Goal: Task Accomplishment & Management: Manage account settings

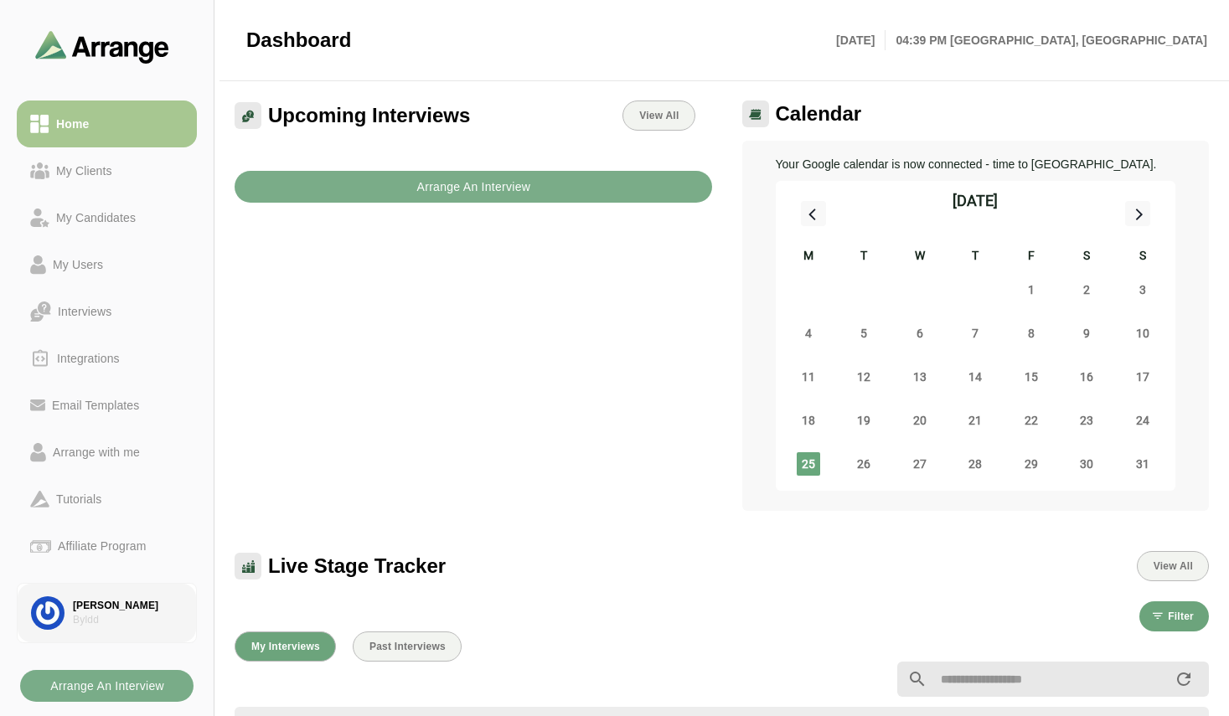
click at [115, 599] on div "[PERSON_NAME]" at bounding box center [128, 606] width 110 height 14
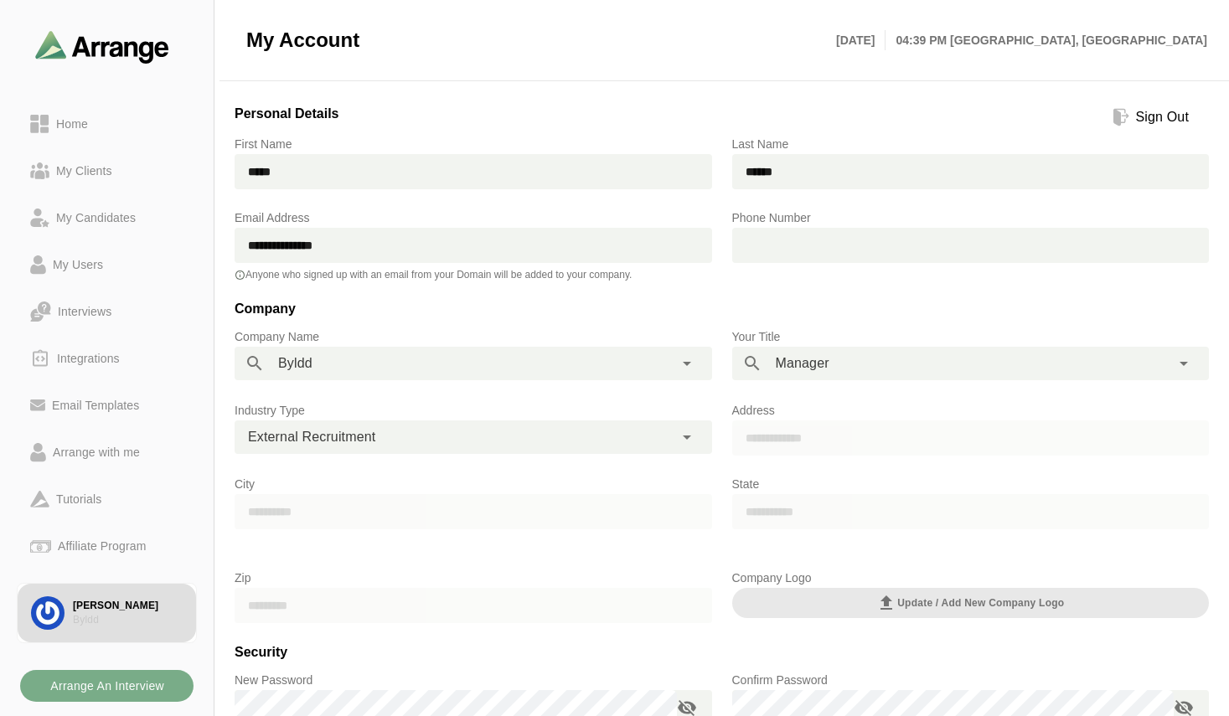
click at [710, 284] on div "**********" at bounding box center [474, 245] width 498 height 94
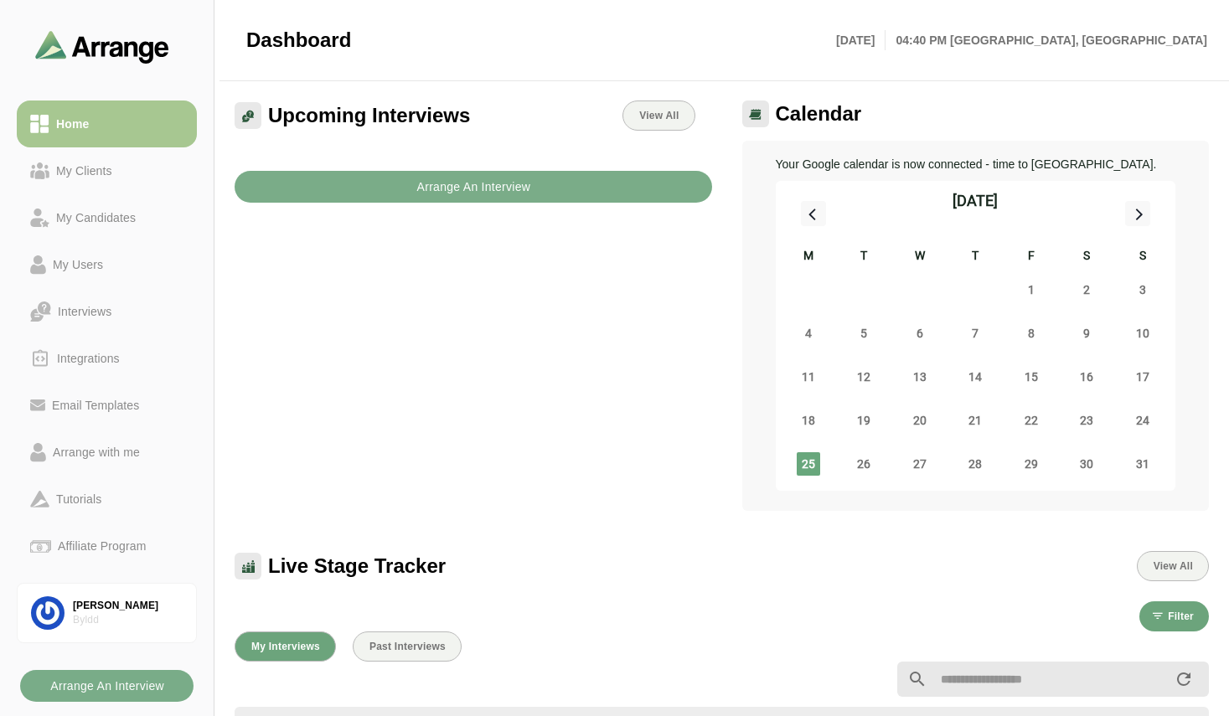
click at [333, 404] on div "Upcoming Interviews View All Arrange An Interview" at bounding box center [474, 305] width 498 height 431
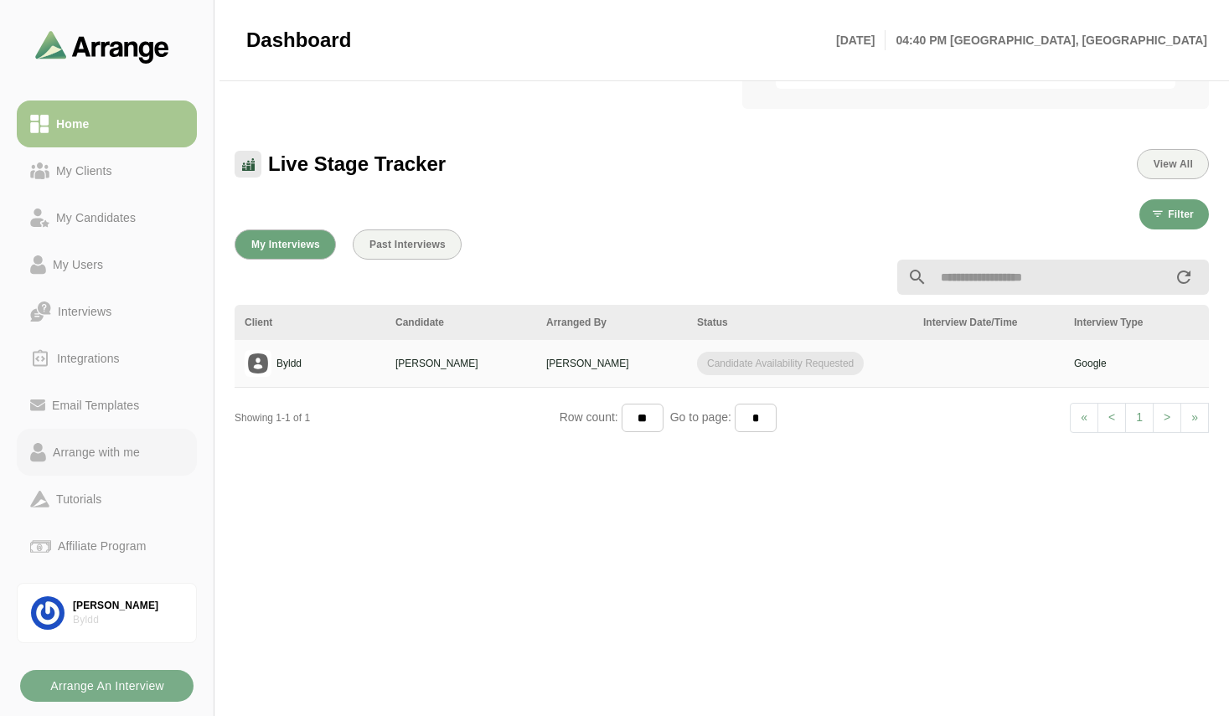
click at [121, 443] on div "Arrange with me" at bounding box center [96, 452] width 101 height 20
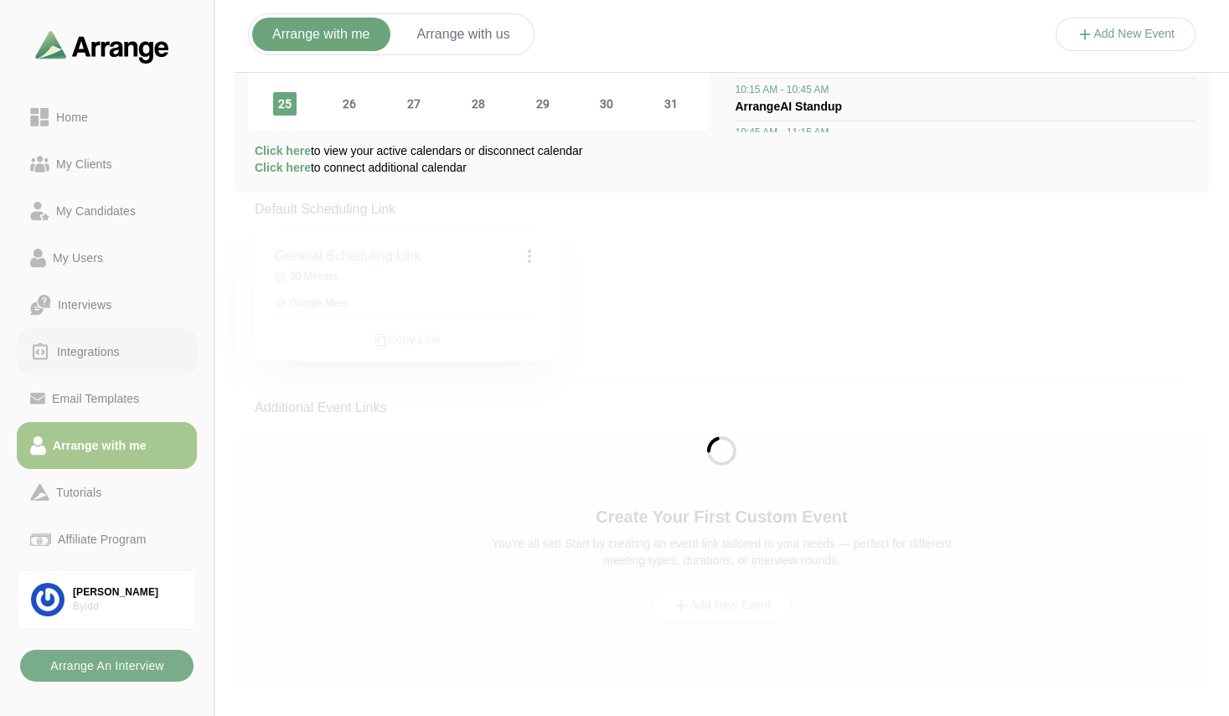
scroll to position [147, 0]
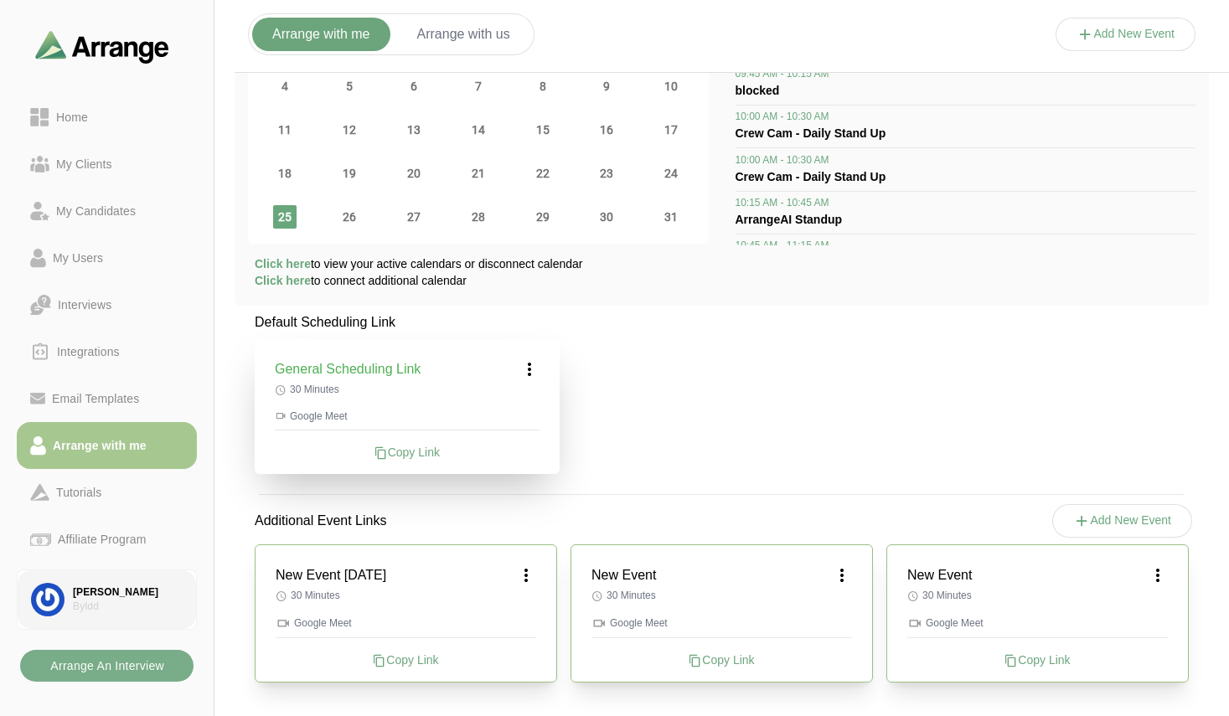
click at [94, 576] on link "Vikas Sharma Byldd" at bounding box center [107, 600] width 180 height 60
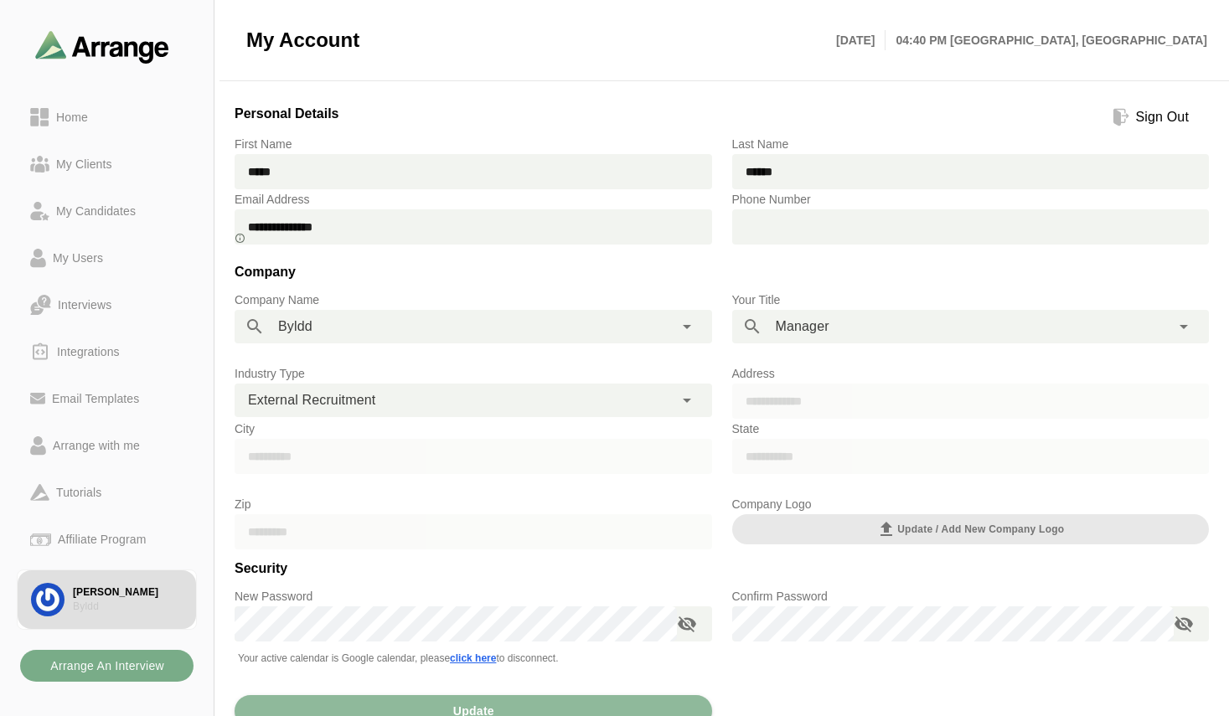
click at [1140, 109] on div "Sign Out" at bounding box center [1162, 117] width 66 height 20
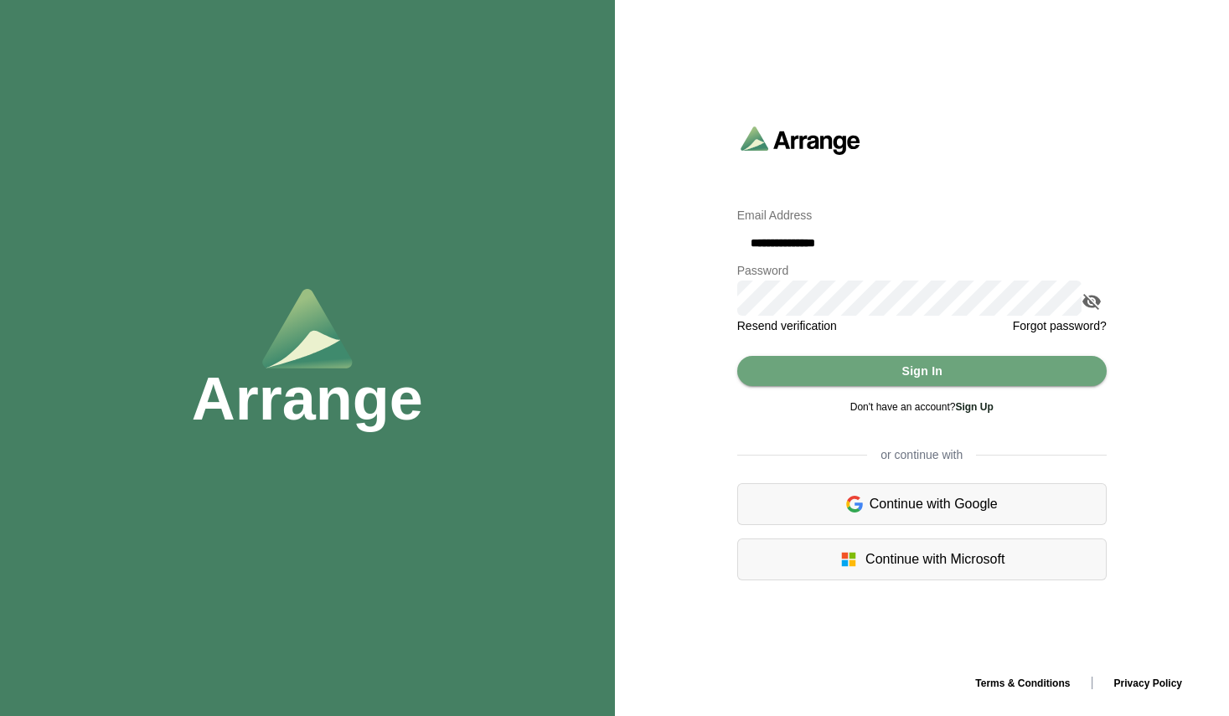
click at [777, 256] on input "**********" at bounding box center [922, 242] width 370 height 35
type input "**********"
click at [918, 380] on span "Sign In" at bounding box center [922, 371] width 42 height 32
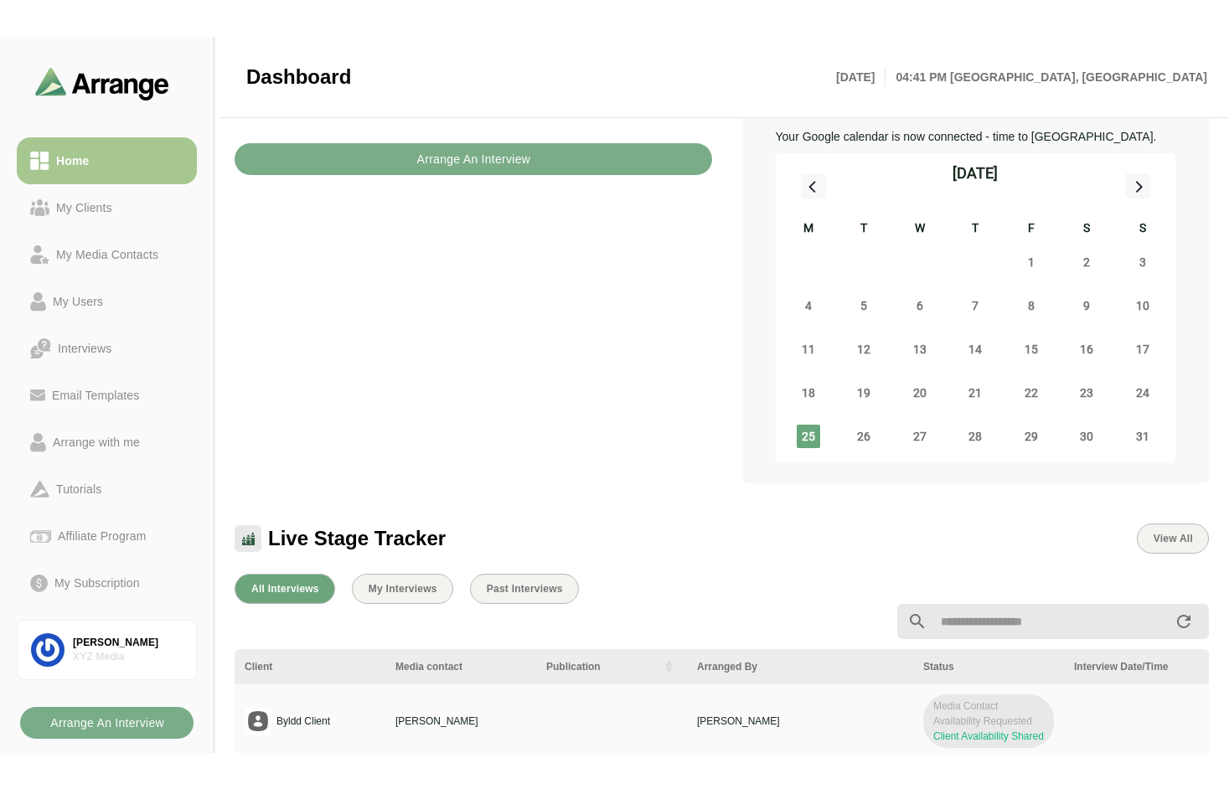
scroll to position [67, 0]
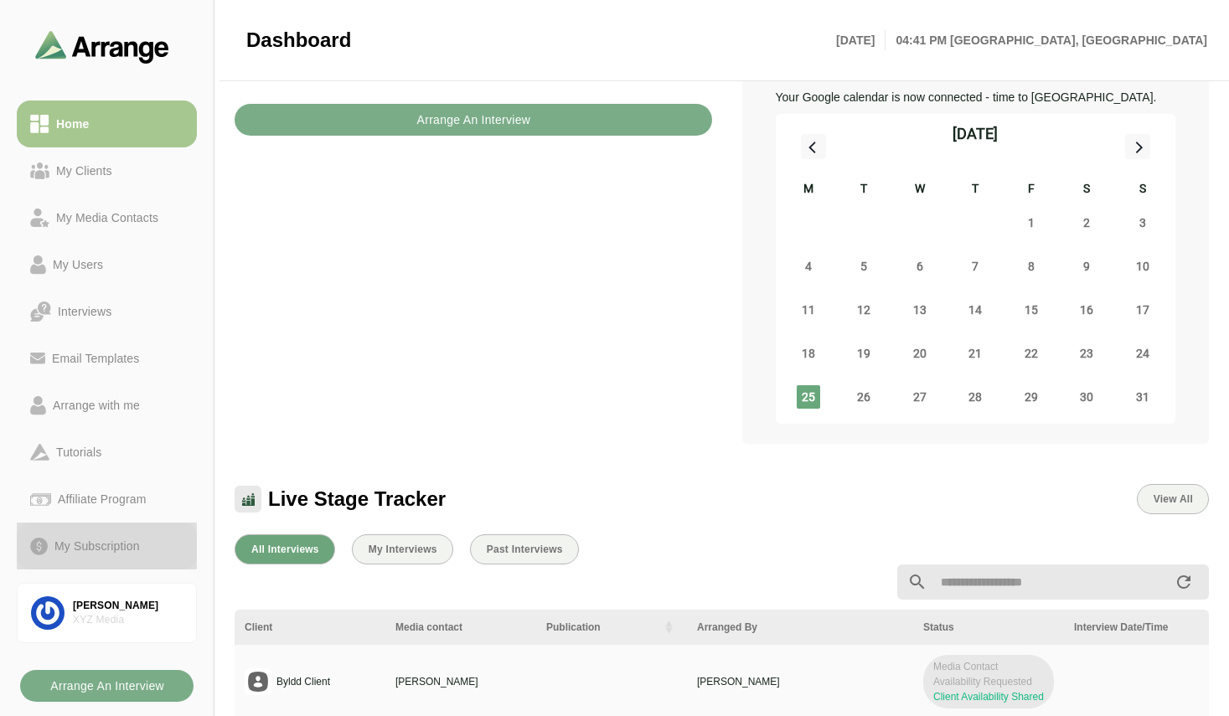
click at [99, 540] on div "My Subscription" at bounding box center [97, 546] width 99 height 20
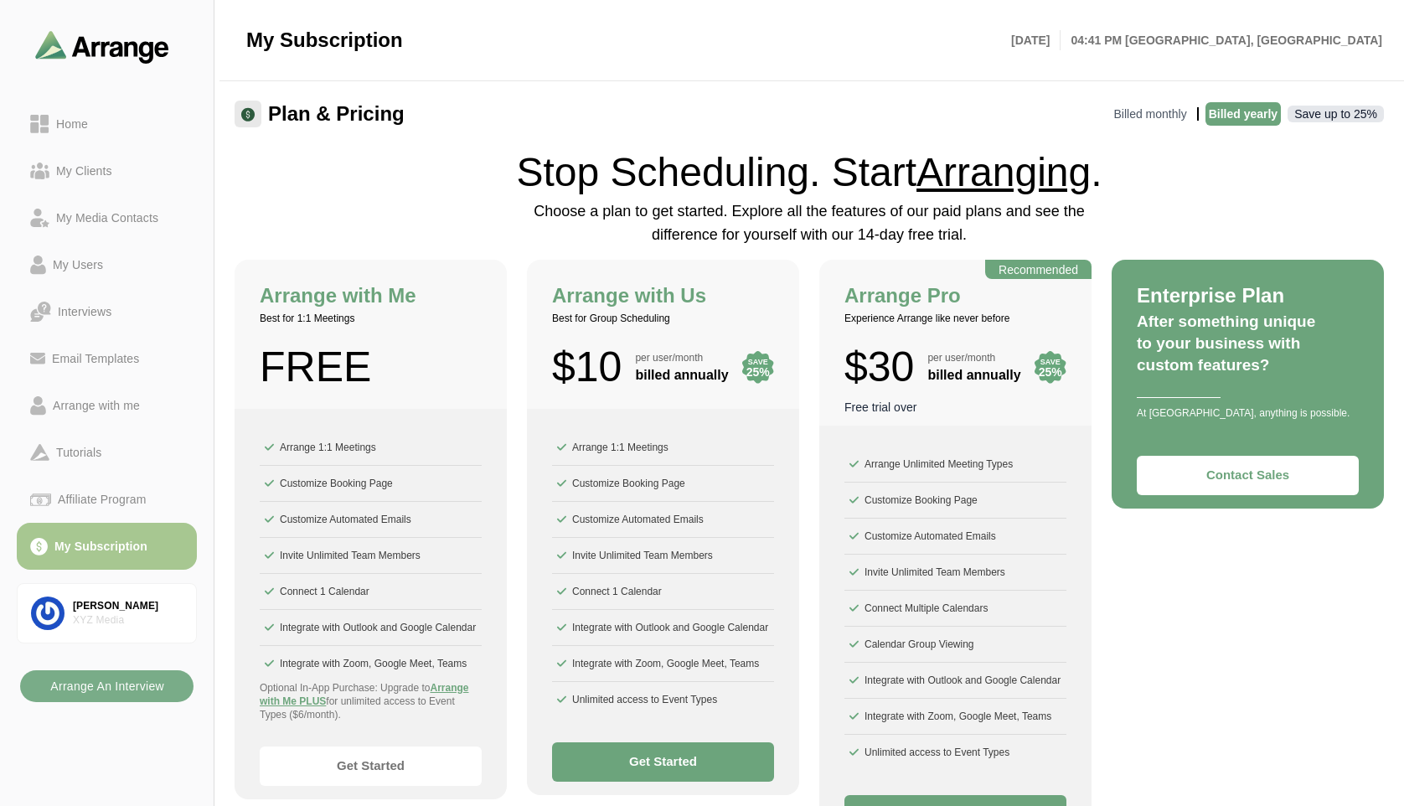
click at [391, 179] on h1 "Stop Scheduling. Start Arranging ." at bounding box center [810, 172] width 1150 height 40
drag, startPoint x: 563, startPoint y: 293, endPoint x: 696, endPoint y: 297, distance: 133.3
click at [696, 297] on h2 "Arrange with Us" at bounding box center [663, 296] width 222 height 30
drag, startPoint x: 858, startPoint y: 295, endPoint x: 959, endPoint y: 295, distance: 100.5
click at [959, 295] on h2 "Arrange Pro" at bounding box center [956, 296] width 222 height 30
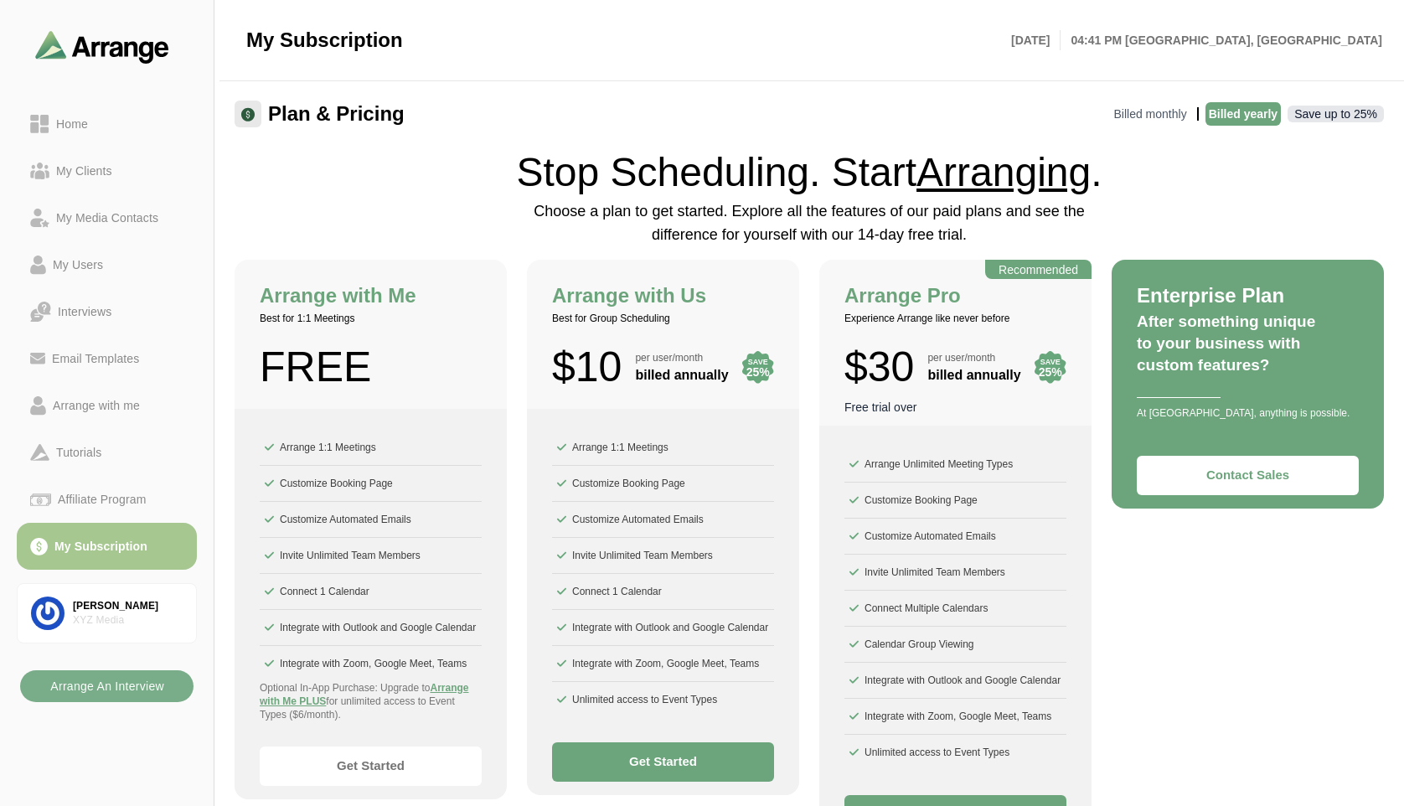
click at [1193, 652] on div "Enterprise Plan After something unique to your business with custom features? A…" at bounding box center [1248, 554] width 272 height 588
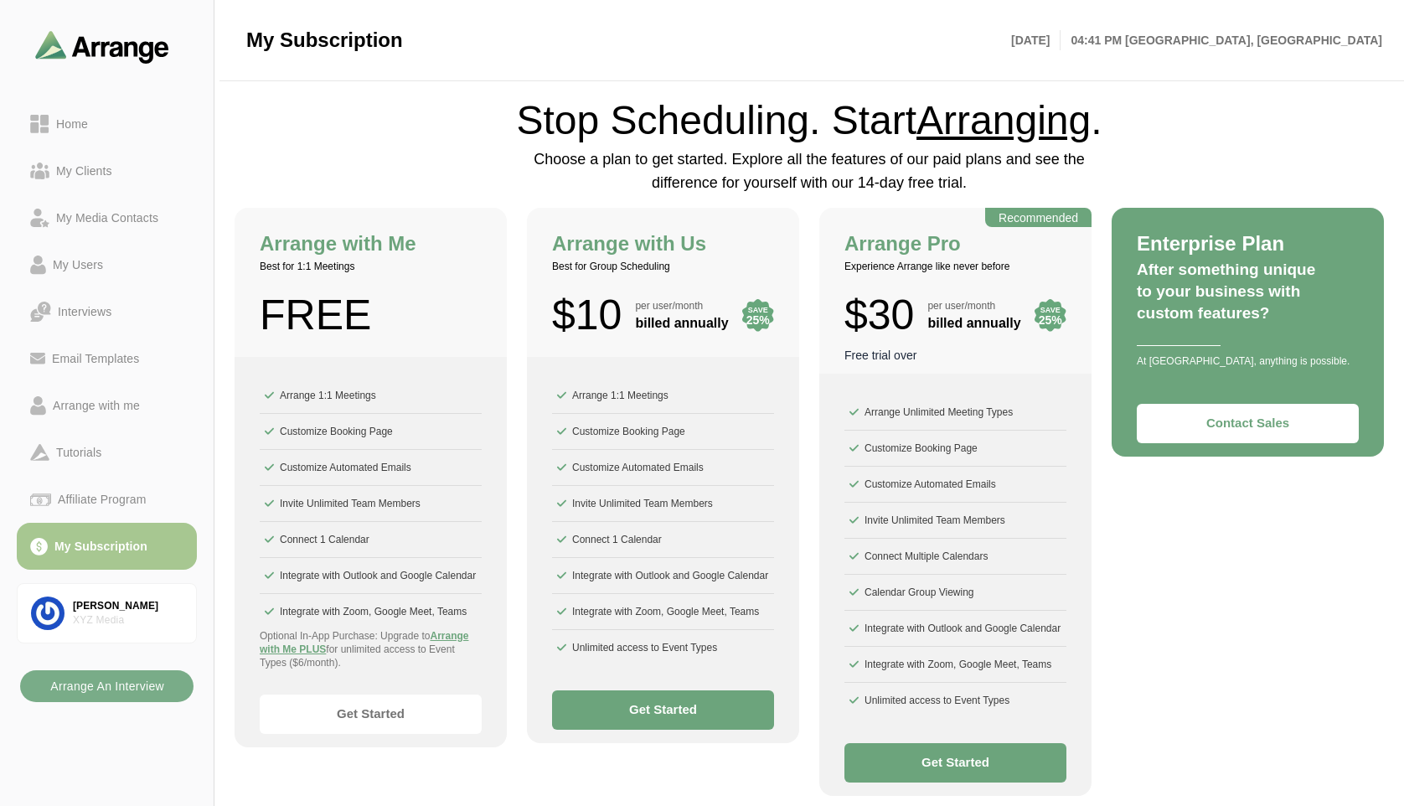
scroll to position [54, 0]
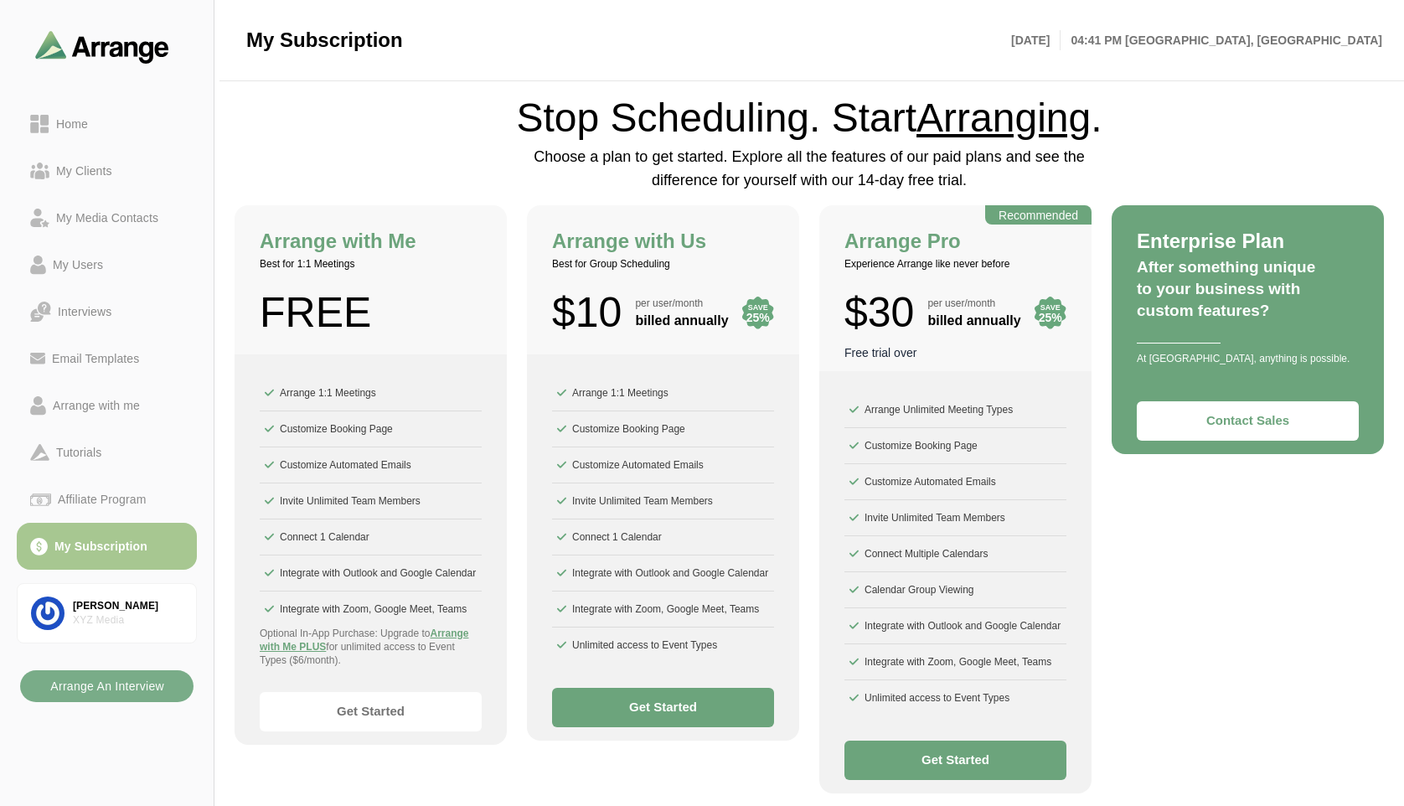
click at [1194, 551] on div "Enterprise Plan After something unique to your business with custom features? A…" at bounding box center [1248, 499] width 272 height 588
